Goal: Information Seeking & Learning: Learn about a topic

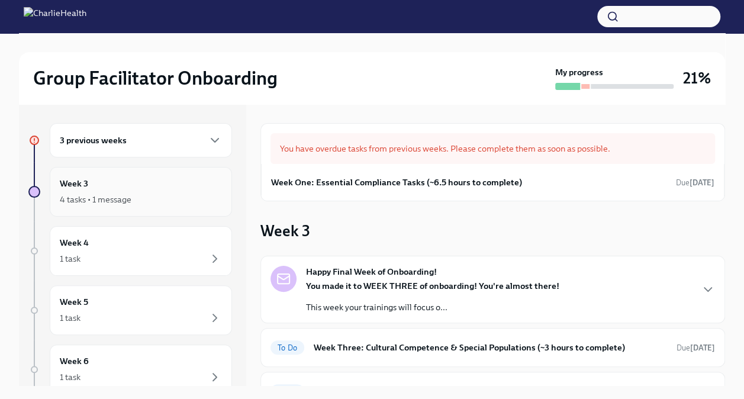
click at [134, 191] on div "Week 3 4 tasks • 1 message" at bounding box center [141, 192] width 162 height 30
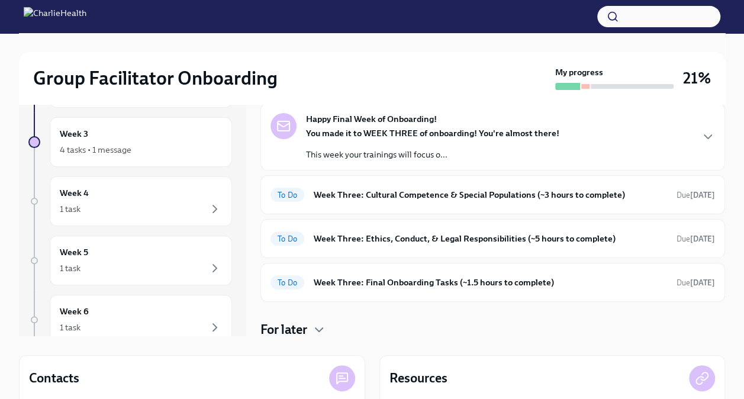
scroll to position [50, 0]
click at [459, 288] on div "To Do Week Three: Final Onboarding Tasks (~1.5 hours to complete) Due [DATE]" at bounding box center [492, 281] width 444 height 19
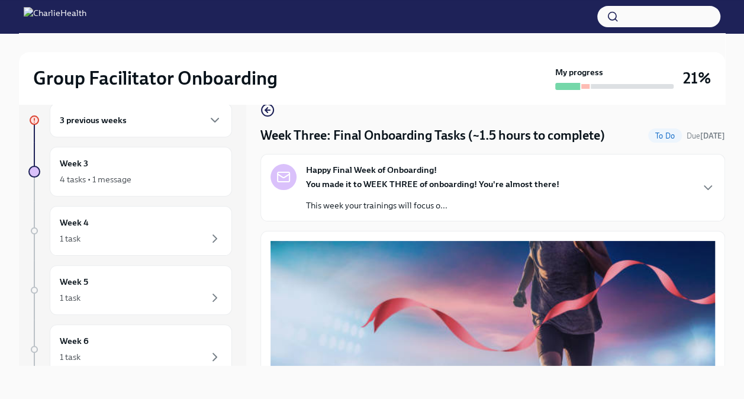
click at [683, 194] on div "Happy Final Week of Onboarding! You made it to WEEK THREE of onboarding! You're…" at bounding box center [492, 187] width 444 height 47
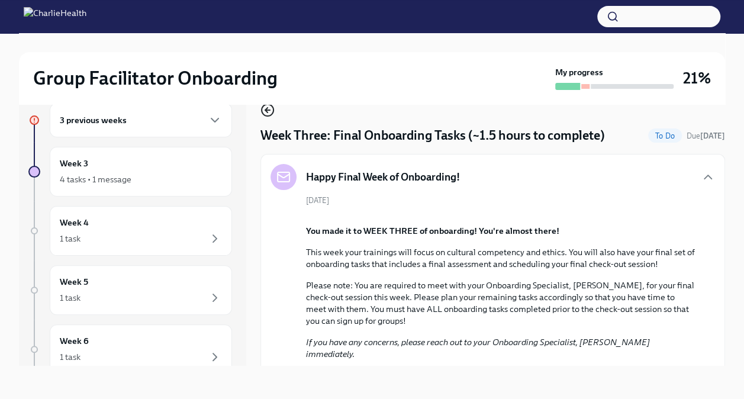
click at [265, 110] on icon "button" at bounding box center [266, 110] width 2 height 5
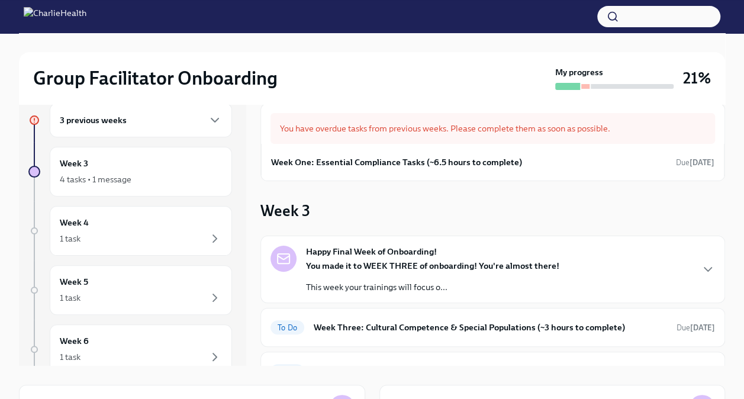
scroll to position [103, 0]
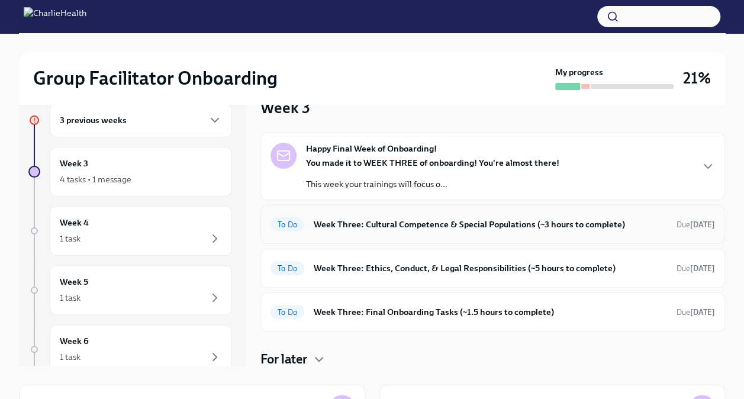
click at [407, 230] on div "To Do Week Three: Cultural Competence & Special Populations (~3 hours to comple…" at bounding box center [492, 224] width 444 height 19
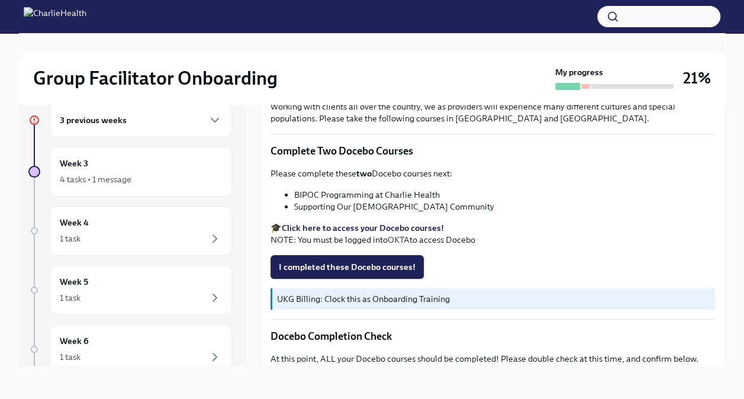
scroll to position [347, 0]
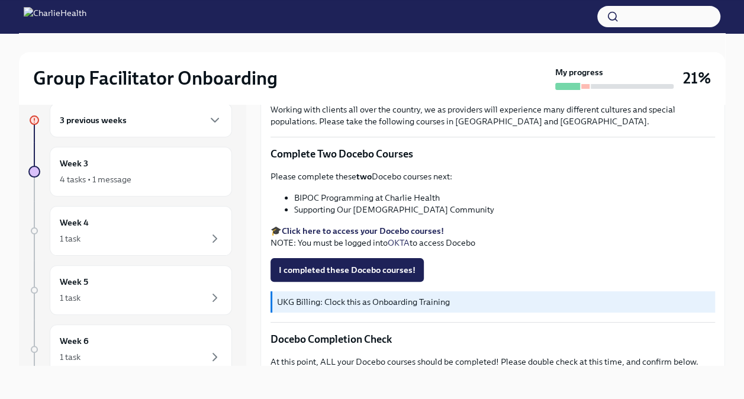
click at [418, 226] on strong "Click here to access your Docebo courses!" at bounding box center [363, 230] width 162 height 11
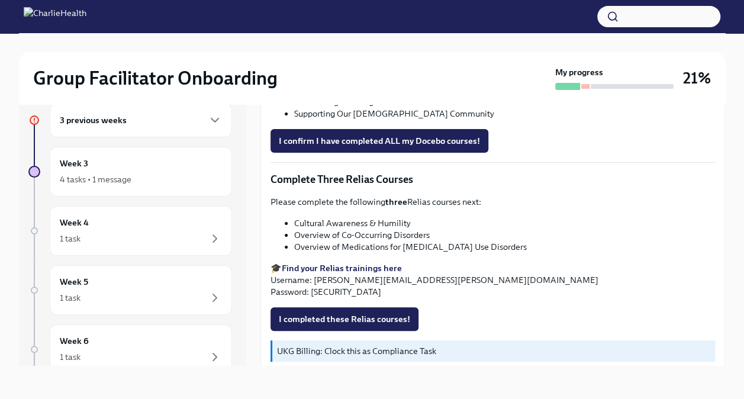
scroll to position [862, 0]
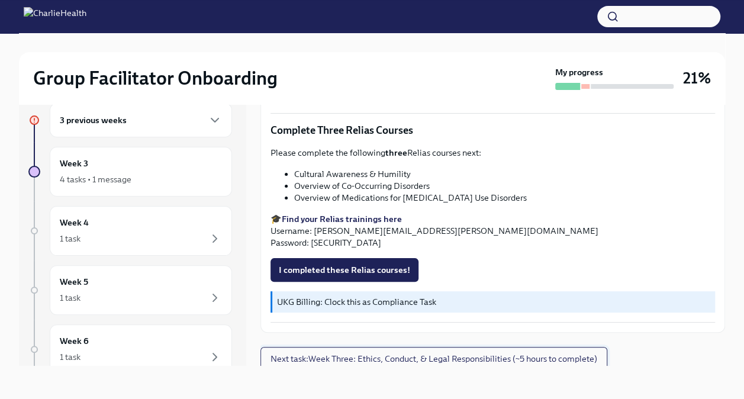
click at [400, 353] on span "Next task : Week Three: Ethics, Conduct, & Legal Responsibilities (~5 hours to …" at bounding box center [433, 359] width 327 height 12
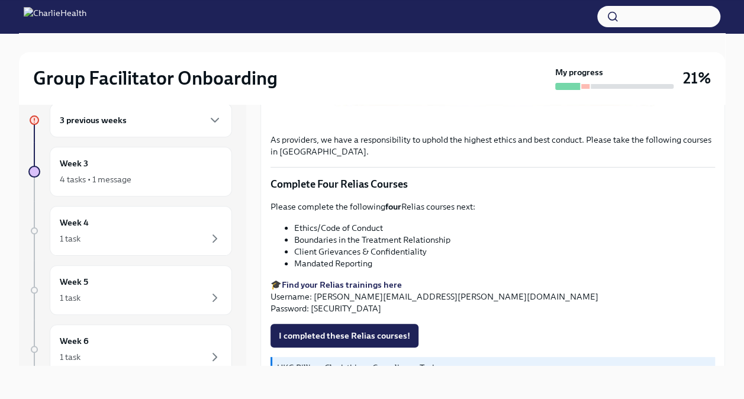
scroll to position [437, 0]
